Goal: Navigation & Orientation: Find specific page/section

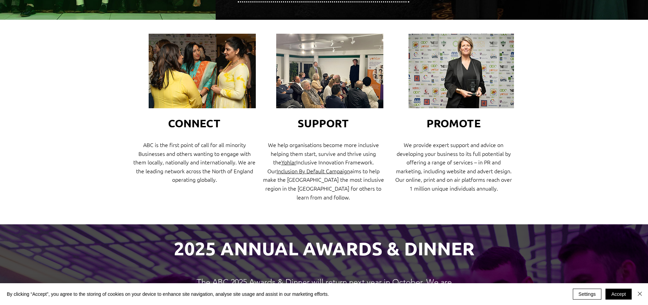
scroll to position [234, 0]
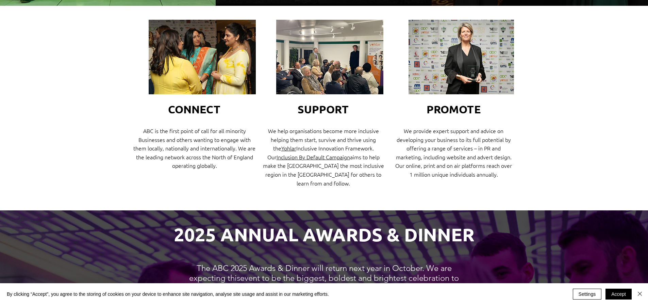
click at [340, 57] on img at bounding box center [329, 57] width 107 height 75
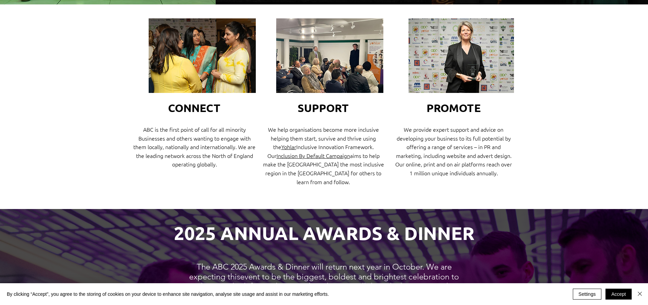
scroll to position [249, 0]
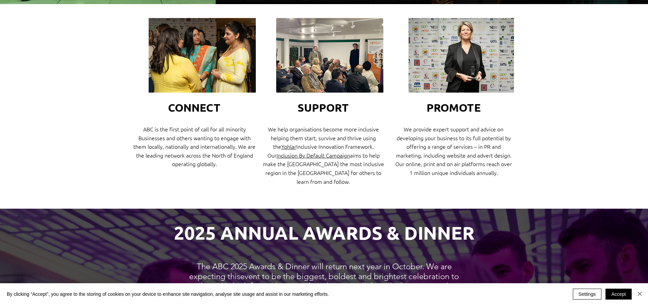
click at [194, 54] on img at bounding box center [202, 55] width 107 height 75
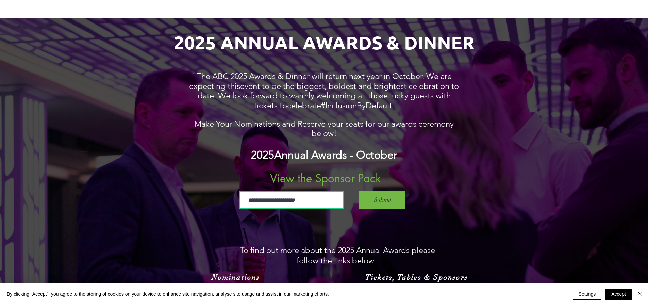
scroll to position [440, 0]
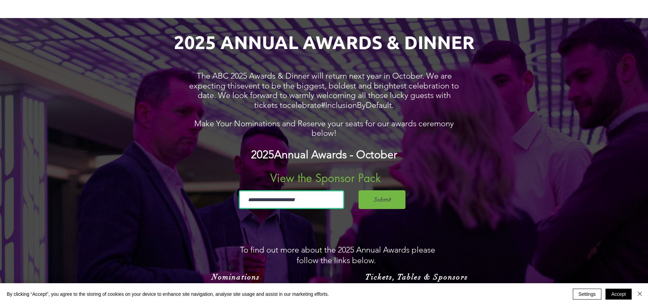
click at [324, 171] on span "View the Sponsor Pack" at bounding box center [325, 178] width 111 height 15
click at [321, 148] on span "Annual Awards - October" at bounding box center [335, 154] width 123 height 13
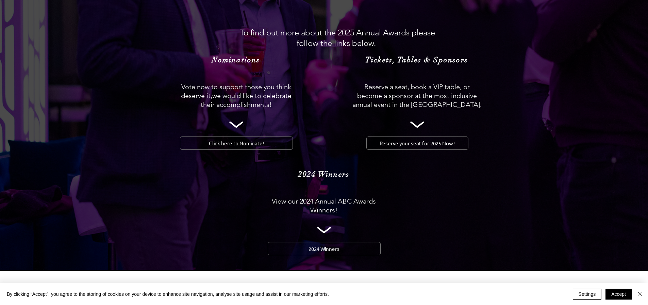
scroll to position [656, 0]
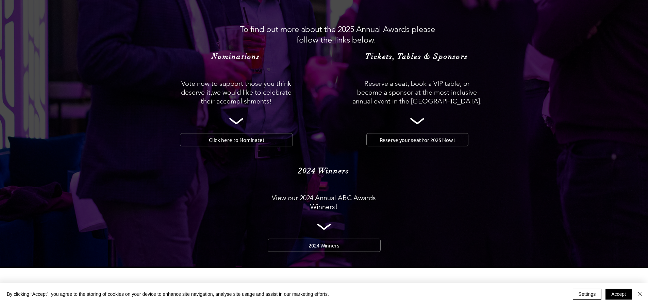
click at [421, 118] on icon at bounding box center [417, 121] width 14 height 6
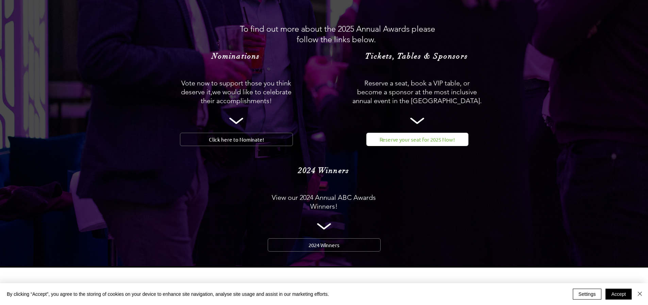
scroll to position [661, 0]
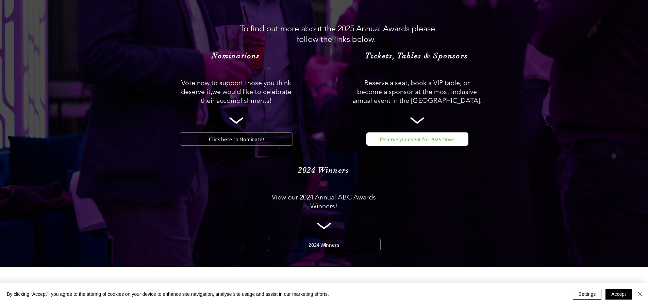
click at [417, 135] on span "Reserve your seat for 2025 Now!" at bounding box center [417, 138] width 75 height 7
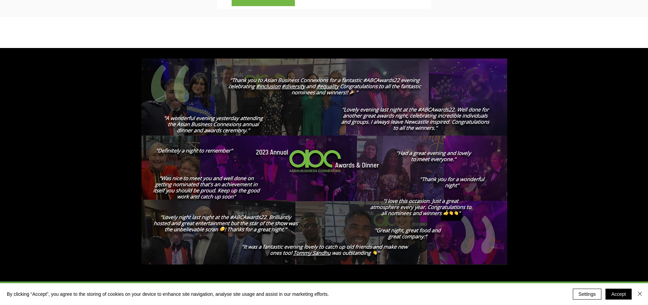
scroll to position [1062, 0]
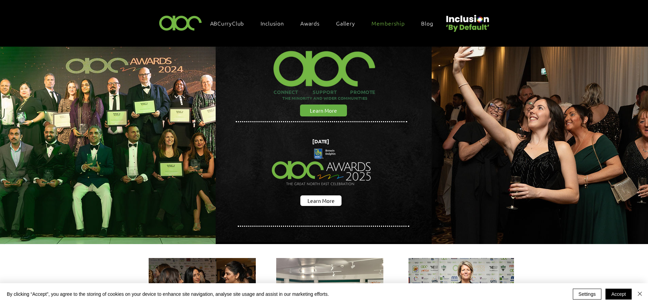
scroll to position [10, 0]
click at [379, 20] on span "Membership" at bounding box center [388, 22] width 33 height 7
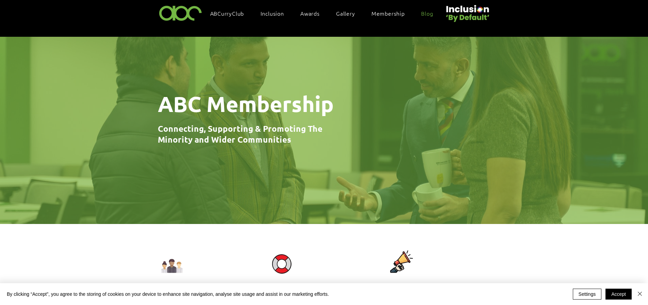
scroll to position [19, 0]
click at [427, 12] on span "Blog" at bounding box center [427, 12] width 12 height 7
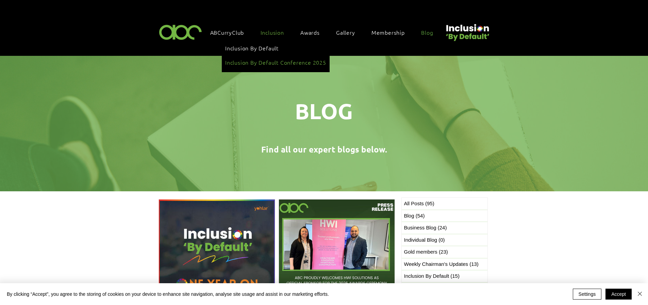
click at [269, 59] on span "Inclusion By Default Conference 2025" at bounding box center [275, 62] width 101 height 7
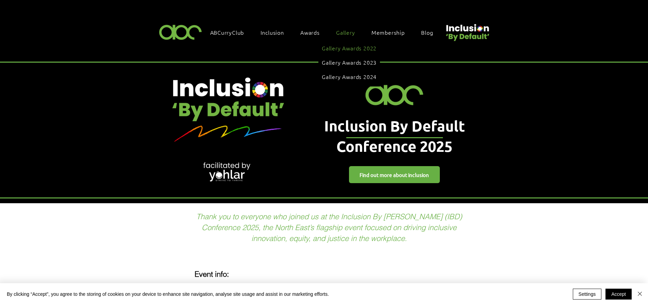
click at [339, 46] on span "Gallery Awards 2022" at bounding box center [349, 47] width 55 height 7
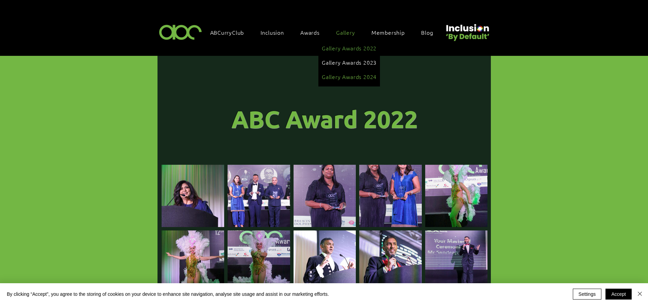
click at [348, 73] on span "Gallery Awards 2024" at bounding box center [349, 76] width 55 height 7
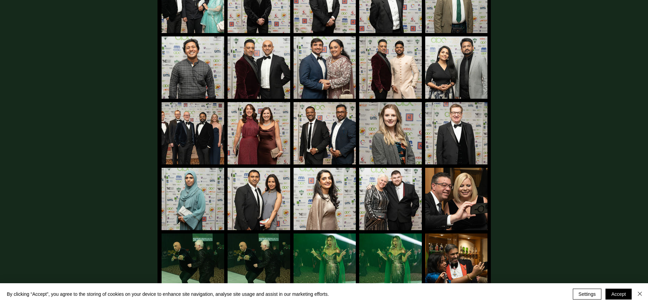
scroll to position [1429, 0]
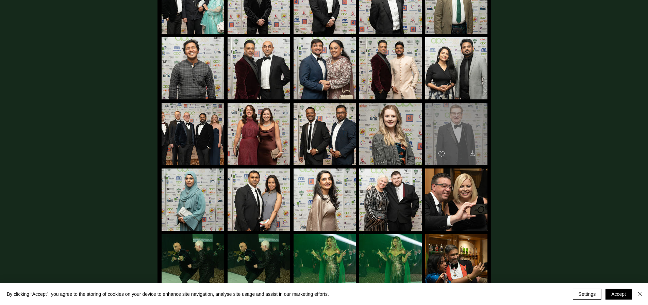
click at [462, 110] on div "main content" at bounding box center [456, 131] width 62 height 56
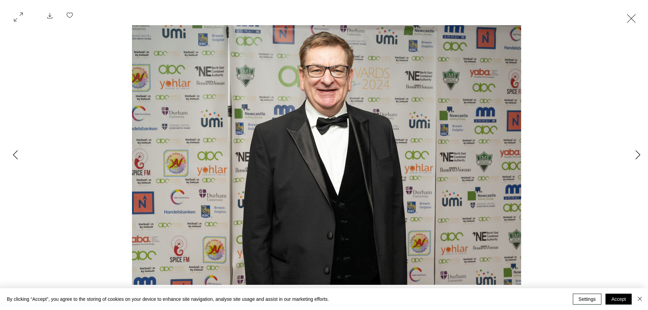
click at [100, 197] on div "Gallery item, detailed view" at bounding box center [327, 155] width 592 height 260
